Goal: Task Accomplishment & Management: Manage account settings

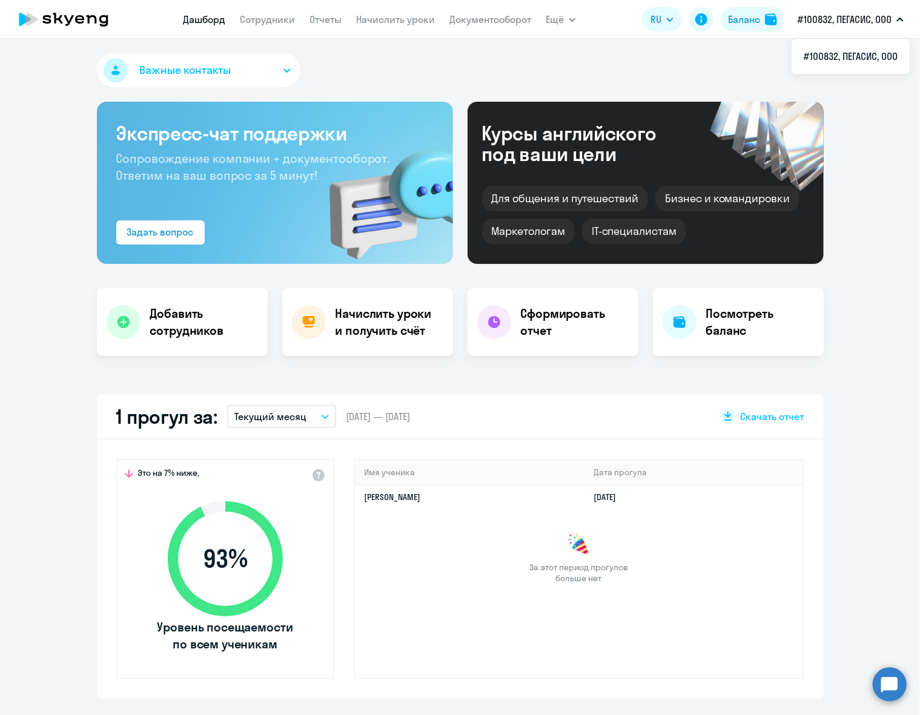
select select "30"
click at [271, 21] on link "Сотрудники" at bounding box center [267, 19] width 55 height 12
select select "30"
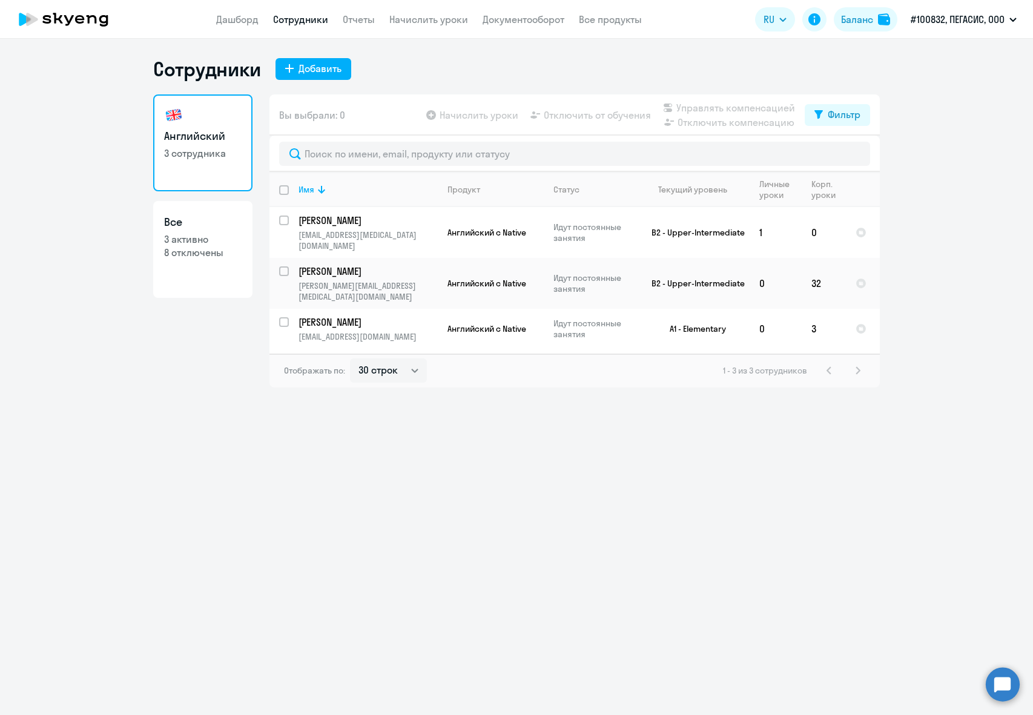
click at [462, 116] on app-table-action-button "Начислить уроки" at bounding box center [471, 115] width 95 height 15
click at [435, 14] on link "Начислить уроки" at bounding box center [429, 19] width 79 height 12
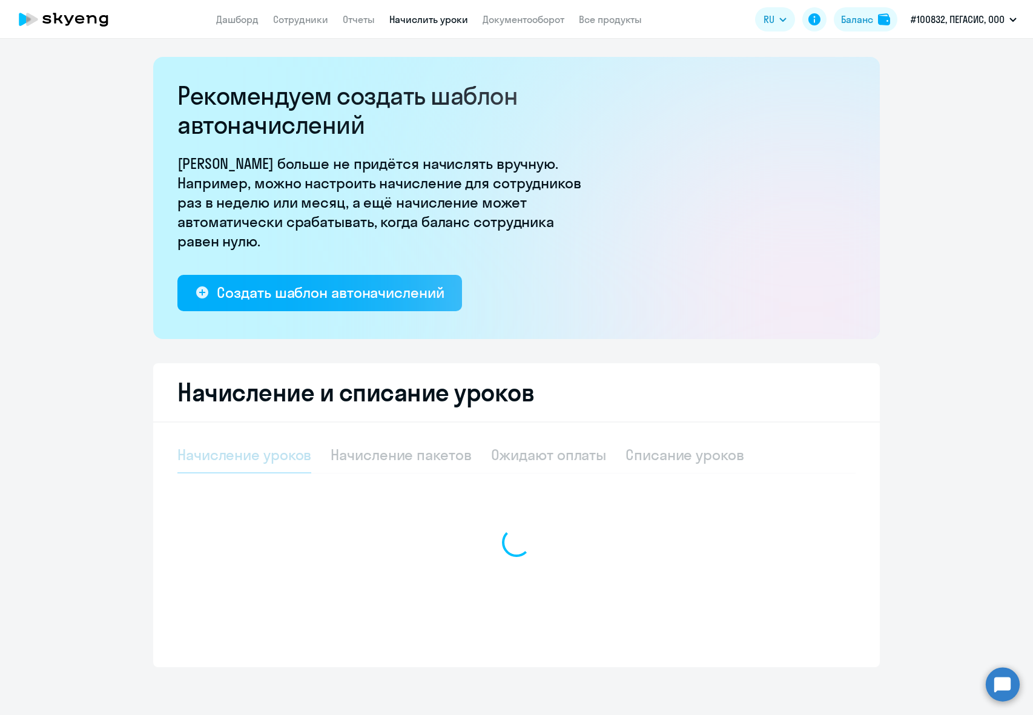
select select "10"
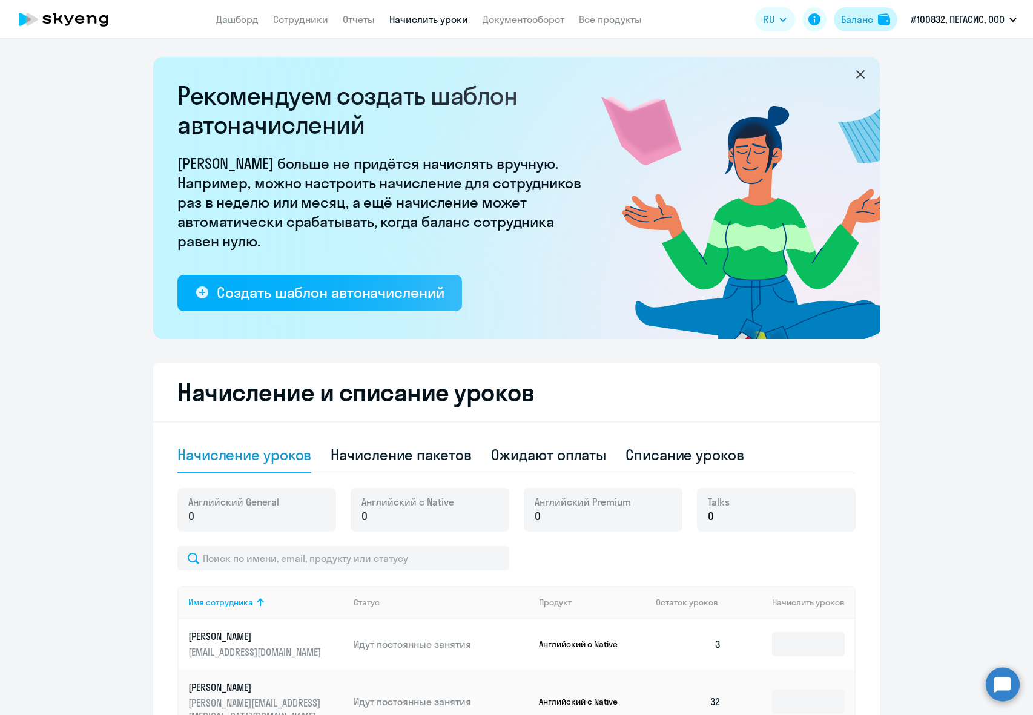
click at [849, 19] on div "Баланс" at bounding box center [857, 19] width 32 height 15
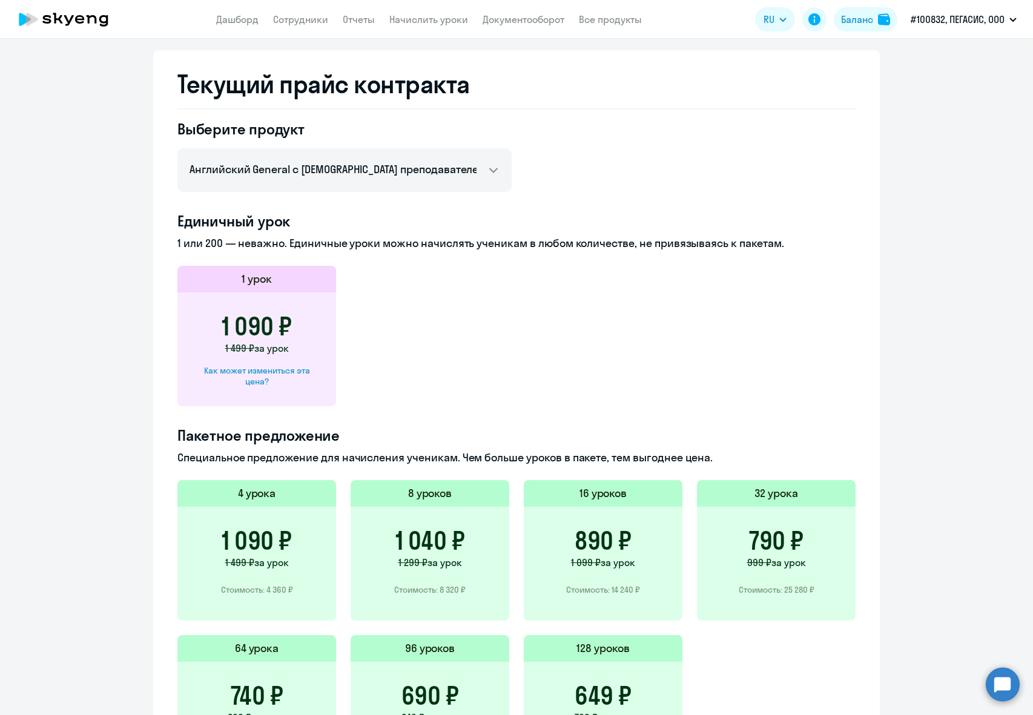
scroll to position [407, 0]
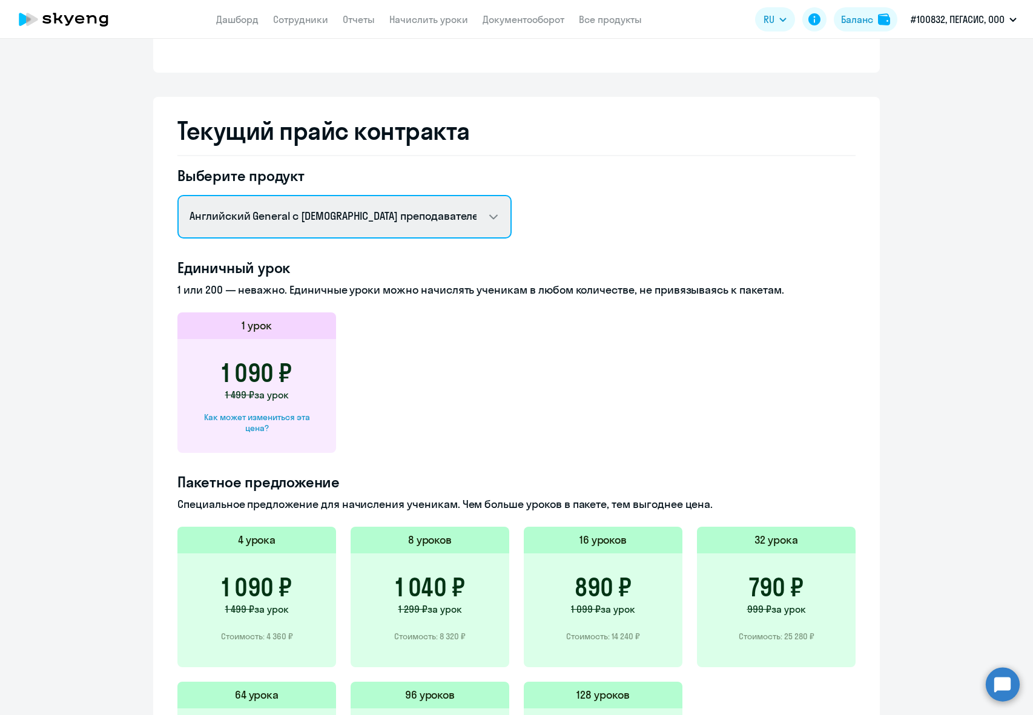
click at [263, 213] on select "Английский General с [DEMOGRAPHIC_DATA] преподавателем Английский General с [DE…" at bounding box center [344, 217] width 334 height 44
select select "english_adult_native_speaker"
click at [177, 195] on select "Английский General с [DEMOGRAPHIC_DATA] преподавателем Английский General с [DE…" at bounding box center [344, 217] width 334 height 44
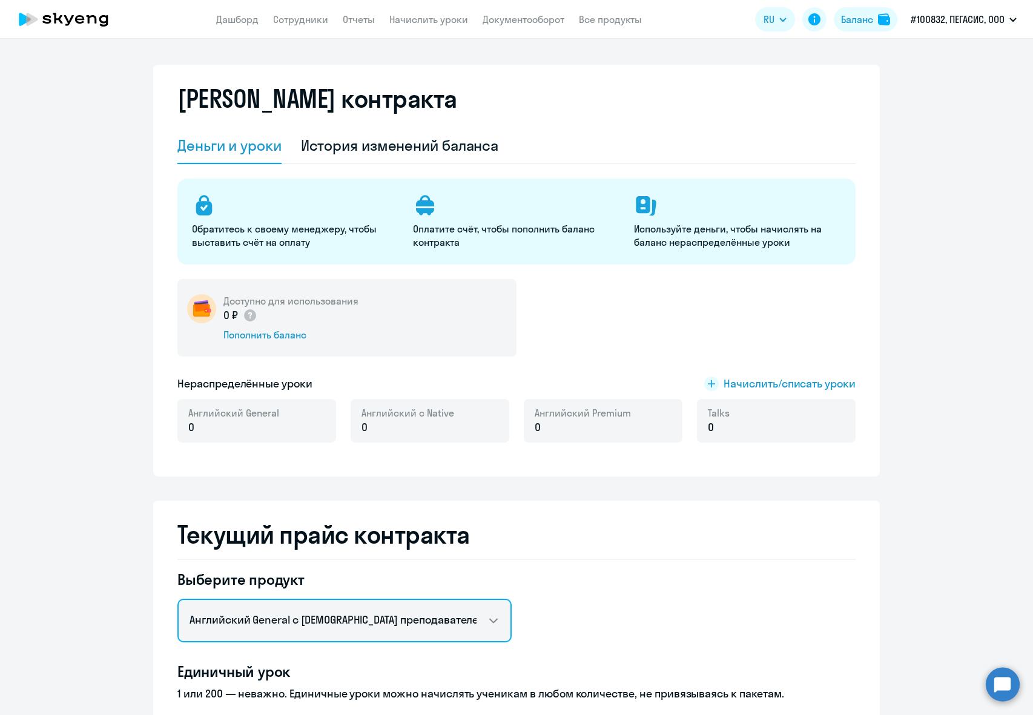
scroll to position [0, 0]
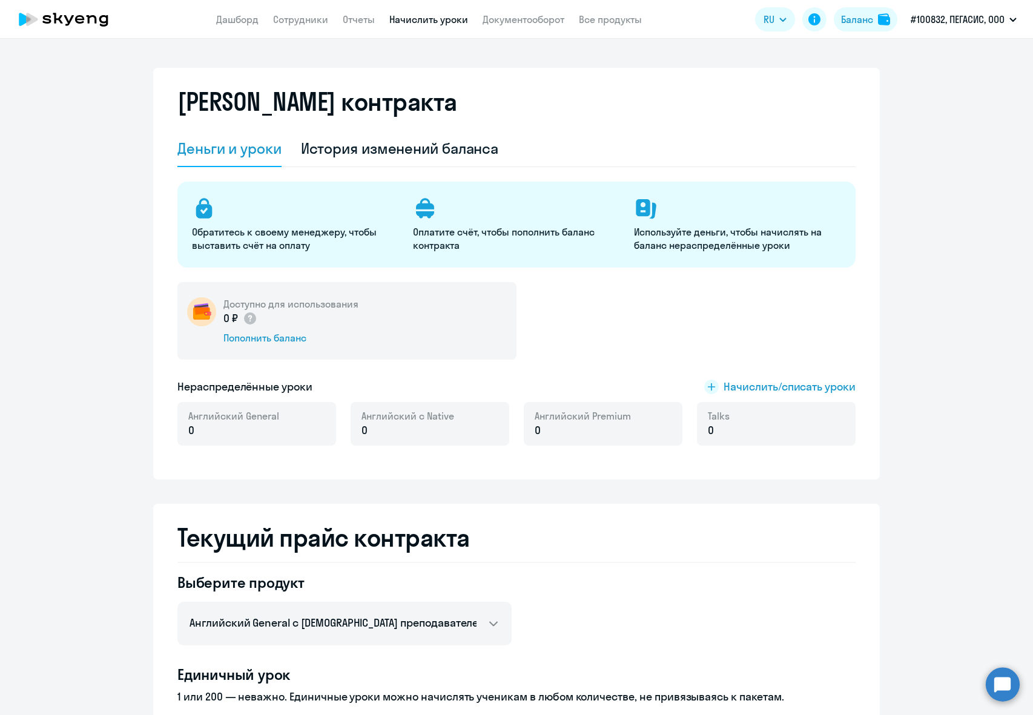
click at [441, 19] on link "Начислить уроки" at bounding box center [429, 19] width 79 height 12
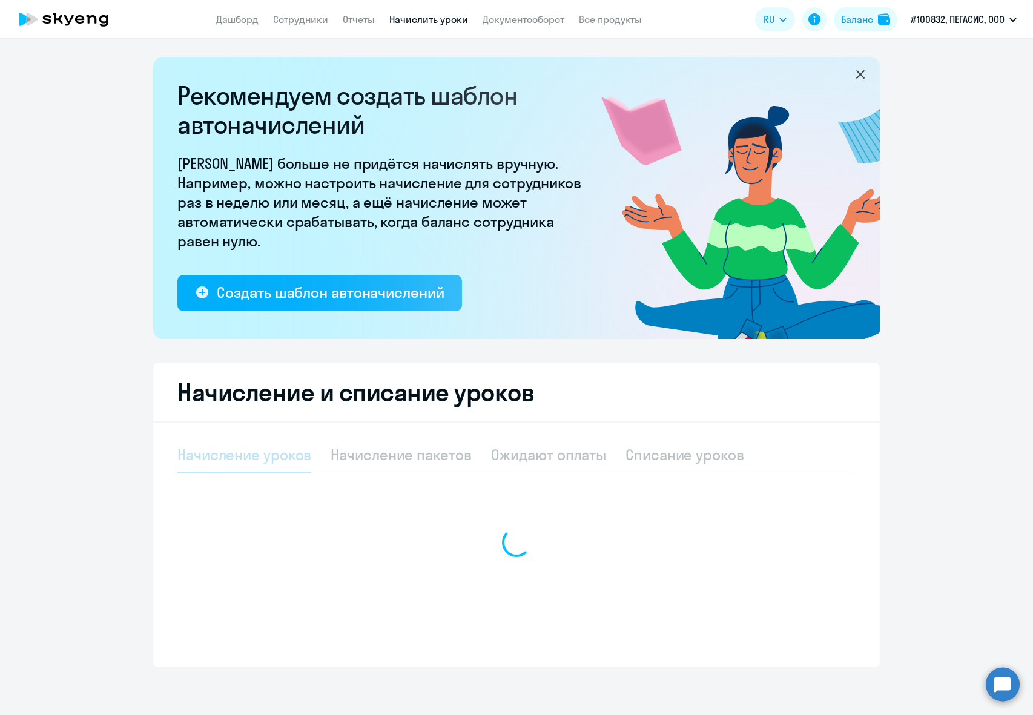
select select "10"
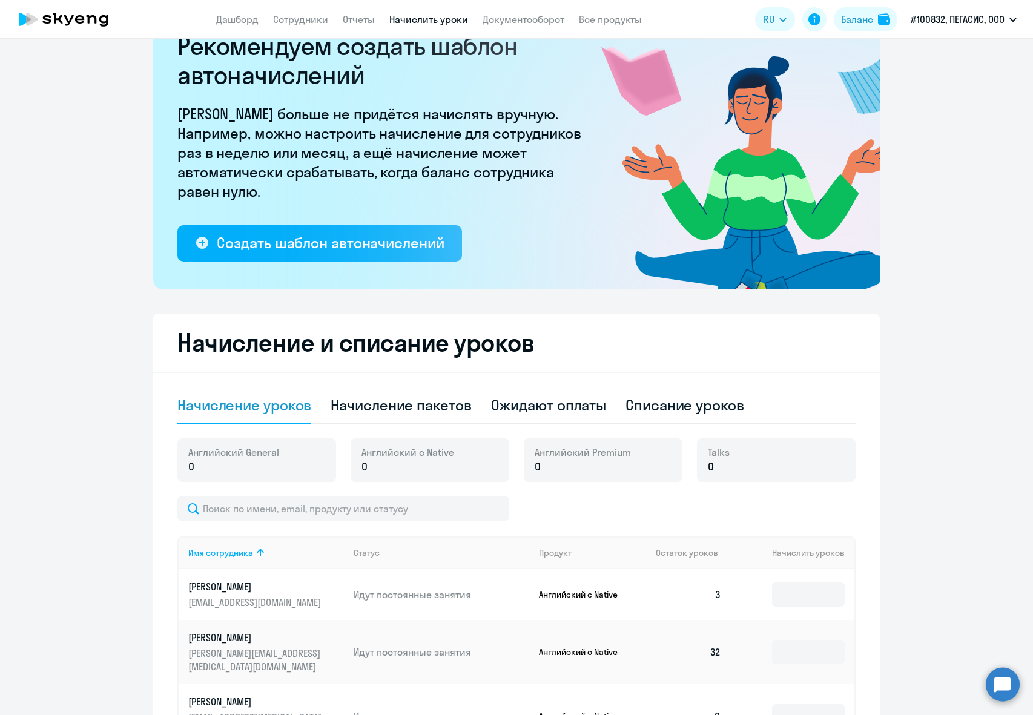
scroll to position [158, 0]
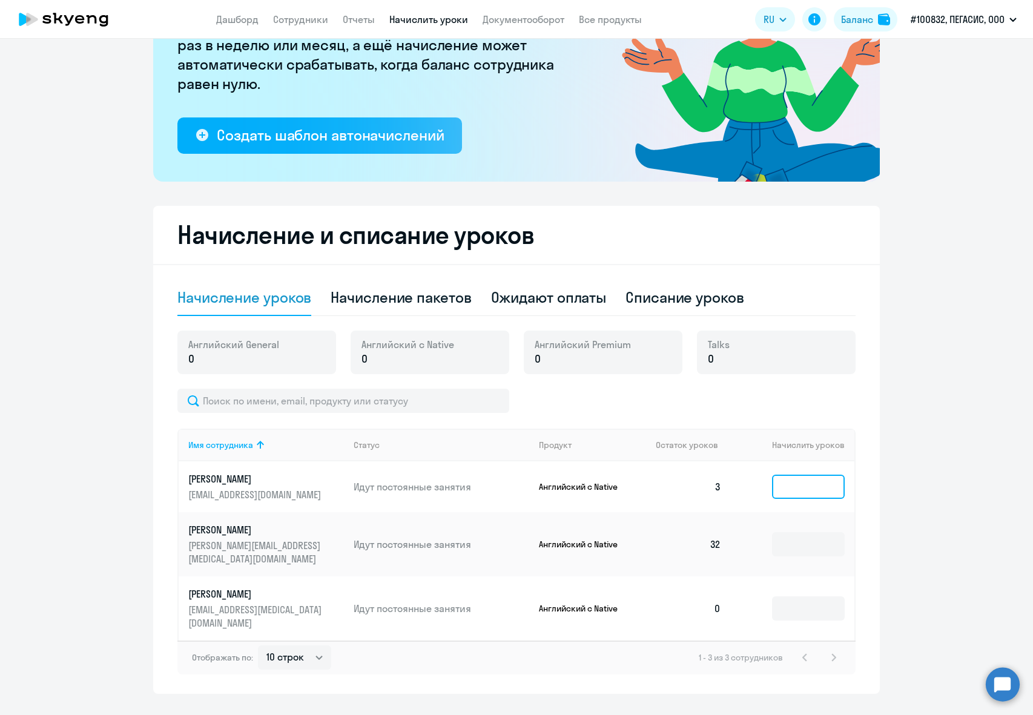
click at [818, 488] on input at bounding box center [808, 487] width 73 height 24
click at [430, 303] on div "Начисление пакетов" at bounding box center [401, 297] width 141 height 19
select select "10"
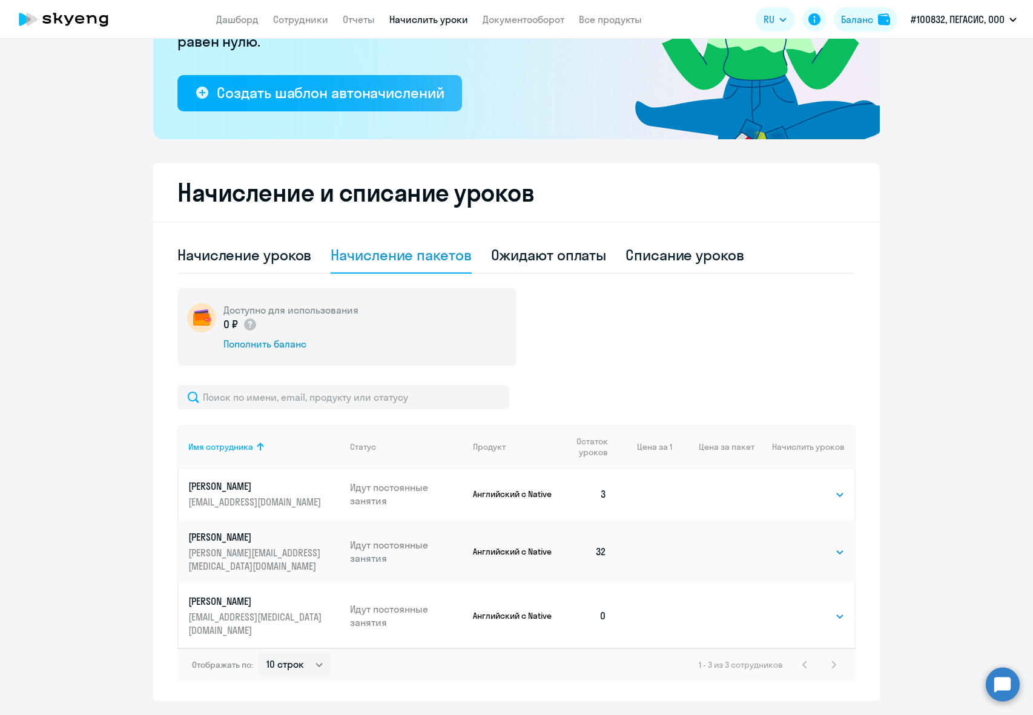
scroll to position [207, 0]
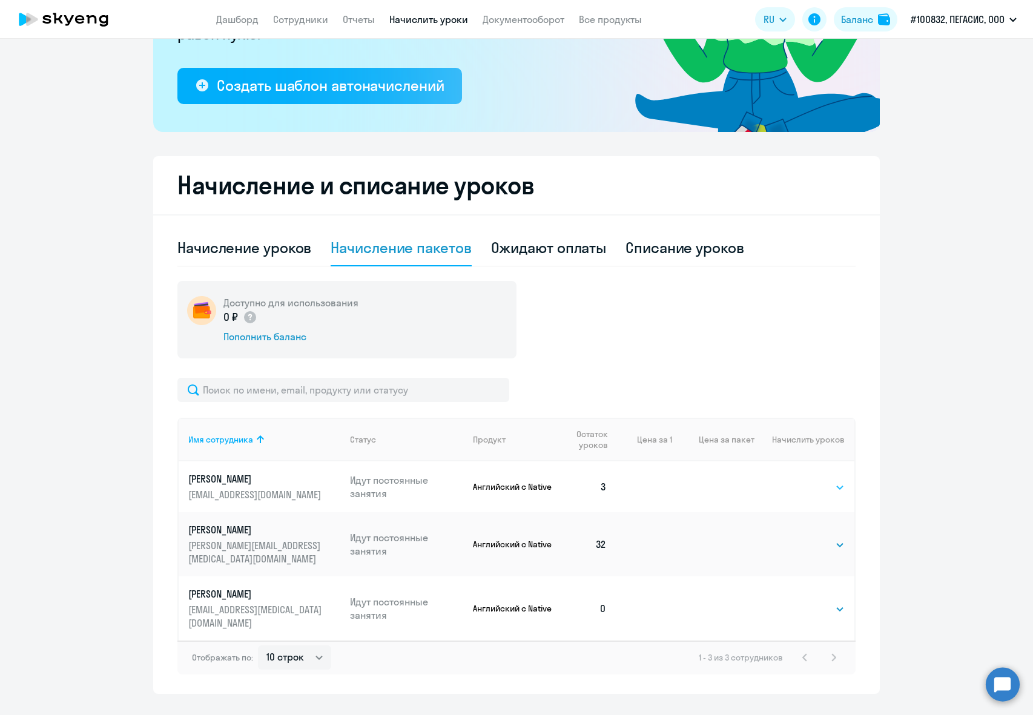
click at [809, 491] on select "Выбрать 4 8 16 32 64 128" at bounding box center [820, 487] width 50 height 15
select select "32"
click at [795, 480] on select "Выбрать 4 8 16 32 64 128" at bounding box center [820, 487] width 50 height 15
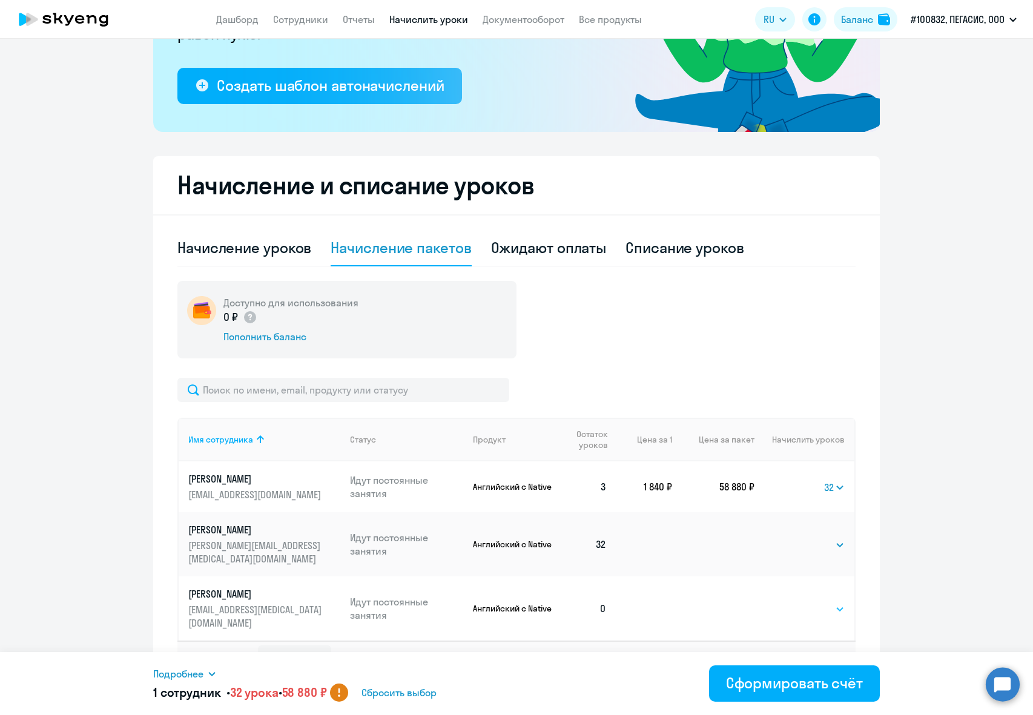
click at [803, 602] on select "Выбрать 4 8 16 32 64 128" at bounding box center [820, 609] width 50 height 15
select select "32"
click at [795, 602] on select "Выбрать 4 8 16 32 64 128" at bounding box center [820, 609] width 50 height 15
click at [920, 505] on ng-component "Рекомендуем создать шаблон автоначислений Уроки больше не придётся начислять вр…" at bounding box center [516, 272] width 1033 height 844
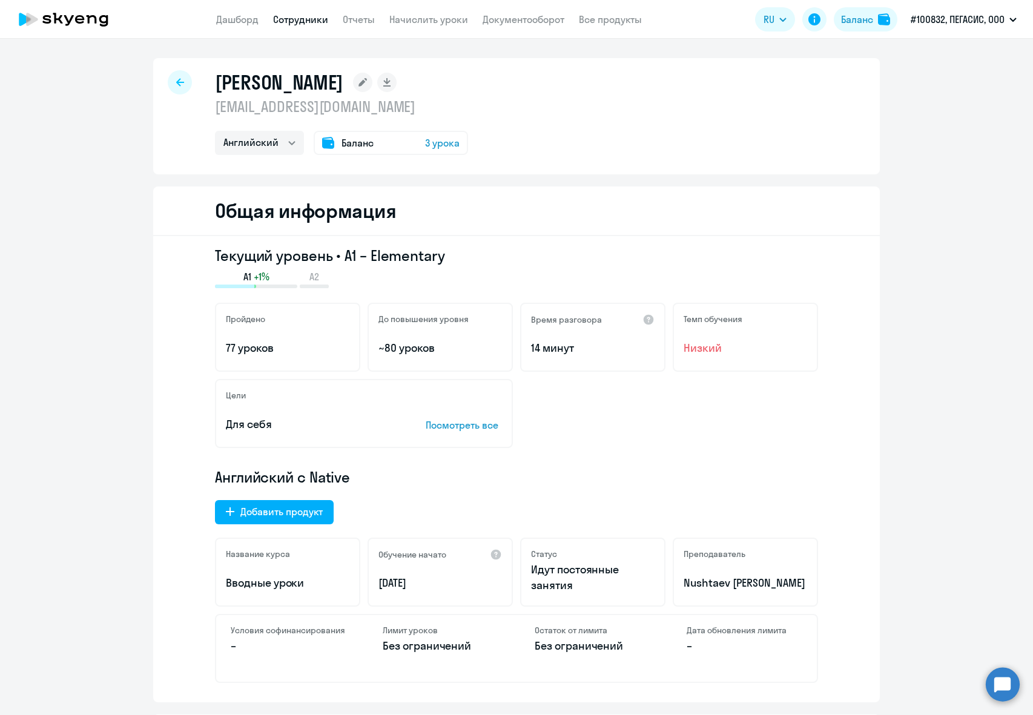
select select "english"
